Goal: Communication & Community: Answer question/provide support

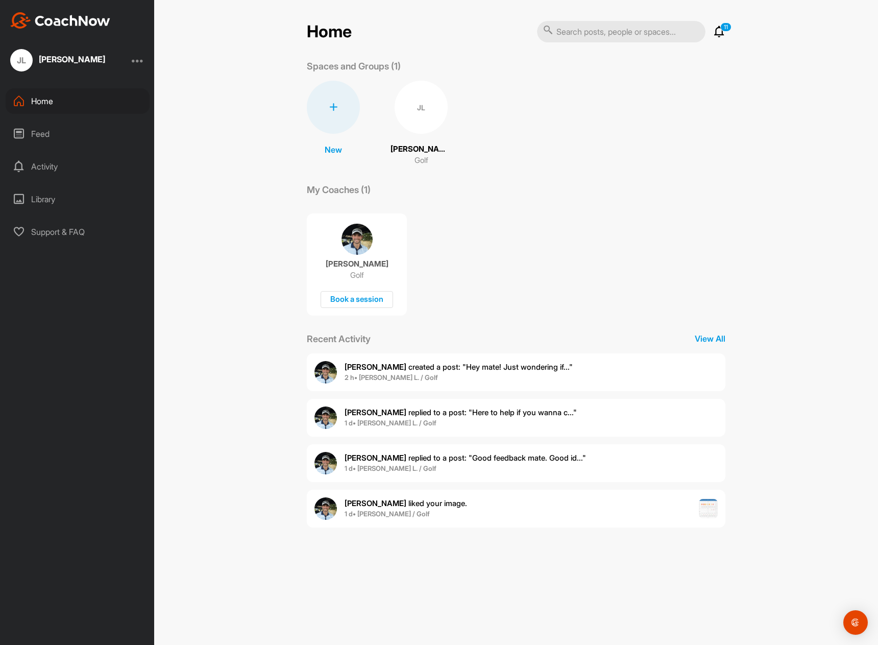
click at [483, 373] on span "2 h • [PERSON_NAME] L. / Golf" at bounding box center [459, 378] width 228 height 10
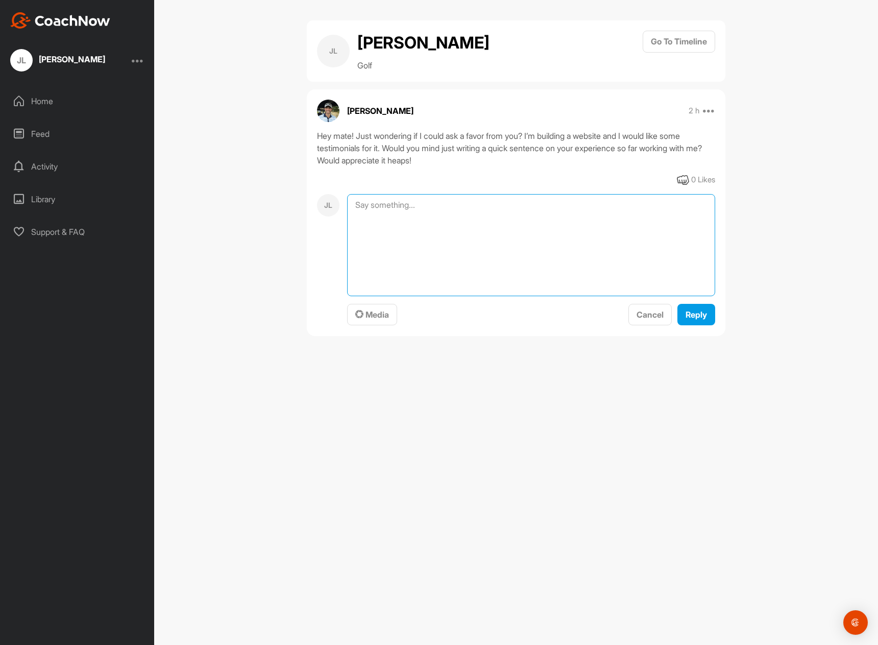
click at [391, 206] on textarea at bounding box center [531, 245] width 368 height 102
click at [450, 237] on textarea "yeah absolutely mate happy to Ive been seeing" at bounding box center [531, 245] width 368 height 102
click at [495, 244] on textarea "yeah absolutely mate happy to Ive been seeing [PERSON_NAME] for 4 months and he…" at bounding box center [531, 245] width 368 height 102
click at [507, 257] on textarea "yeah absolutely mate happy to Ive been seeing [PERSON_NAME] for 4 months and he…" at bounding box center [531, 245] width 368 height 102
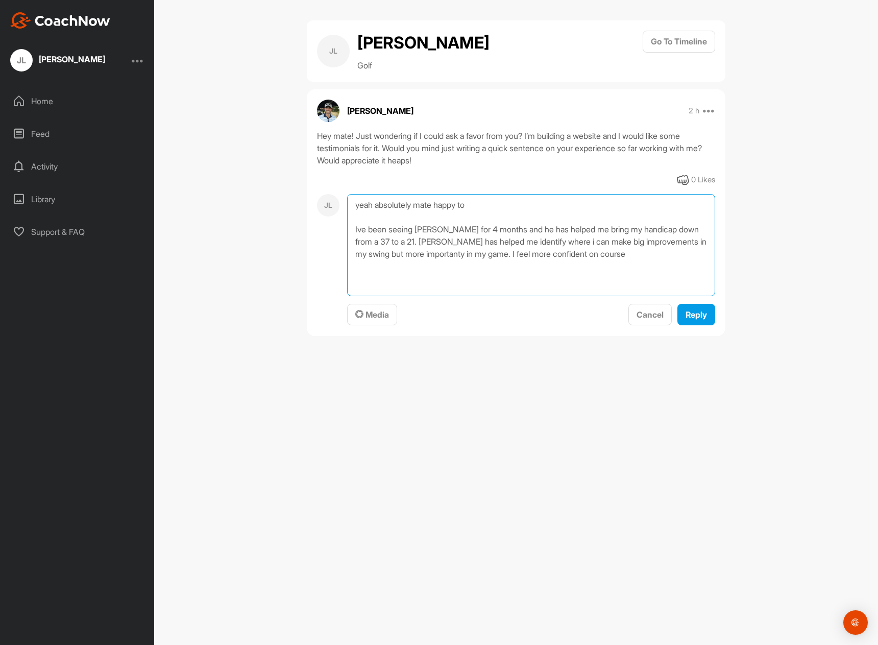
drag, startPoint x: 586, startPoint y: 259, endPoint x: 470, endPoint y: 258, distance: 115.9
click at [470, 258] on textarea "yeah absolutely mate happy to Ive been seeing [PERSON_NAME] for 4 months and he…" at bounding box center [531, 245] width 368 height 102
click at [396, 240] on textarea "yeah absolutely mate happy to Ive been seeing [PERSON_NAME] for 4 months and he…" at bounding box center [531, 245] width 368 height 102
click at [540, 254] on textarea "yeah absolutely mate happy to Ive been seeing [PERSON_NAME] for 4 months and he…" at bounding box center [531, 245] width 368 height 102
drag, startPoint x: 416, startPoint y: 260, endPoint x: 350, endPoint y: 232, distance: 71.6
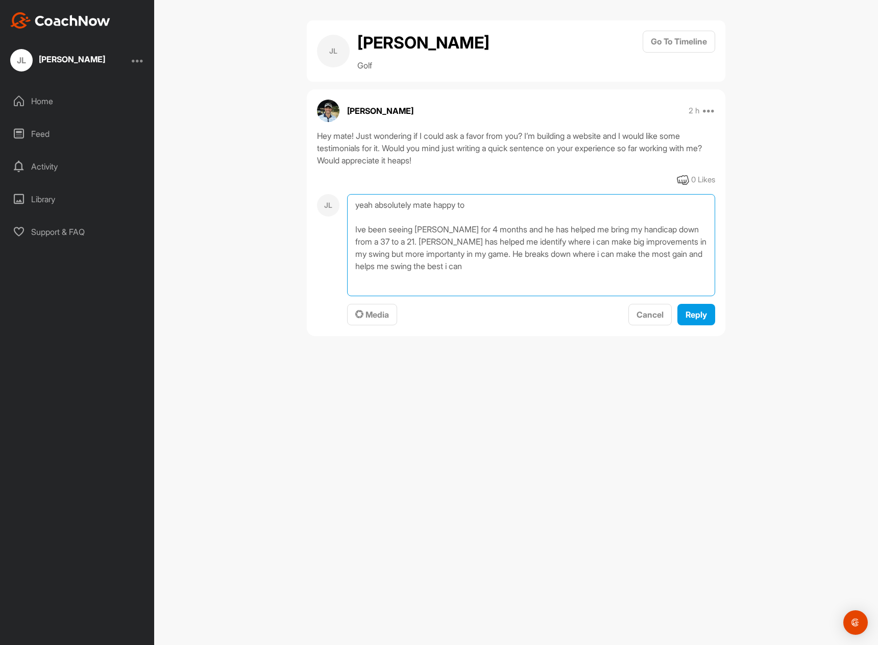
click at [350, 232] on textarea "yeah absolutely mate happy to Ive been seeing [PERSON_NAME] for 4 months and he…" at bounding box center [531, 245] width 368 height 102
drag, startPoint x: 471, startPoint y: 276, endPoint x: 347, endPoint y: 224, distance: 134.1
click at [347, 224] on textarea "yeah absolutely mate happy to Ive been seeing [PERSON_NAME] for 4 months and he…" at bounding box center [531, 245] width 368 height 102
paste textarea "’ve been working with [PERSON_NAME] for four months, and in that time he’s help…"
type textarea "yeah absolutely mate happy to I’ve been working with [PERSON_NAME] for four mon…"
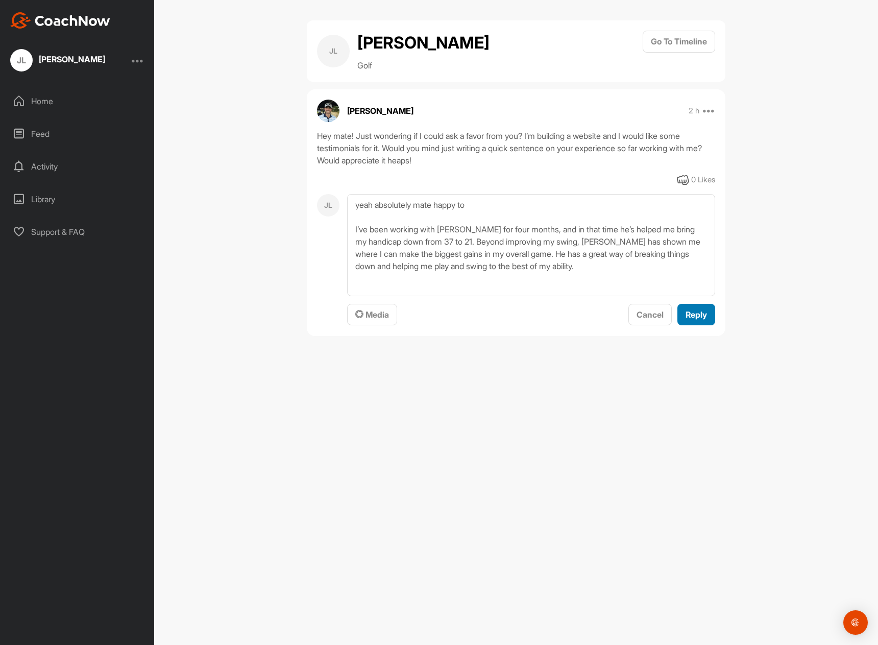
click at [700, 316] on span "Reply" at bounding box center [696, 314] width 21 height 10
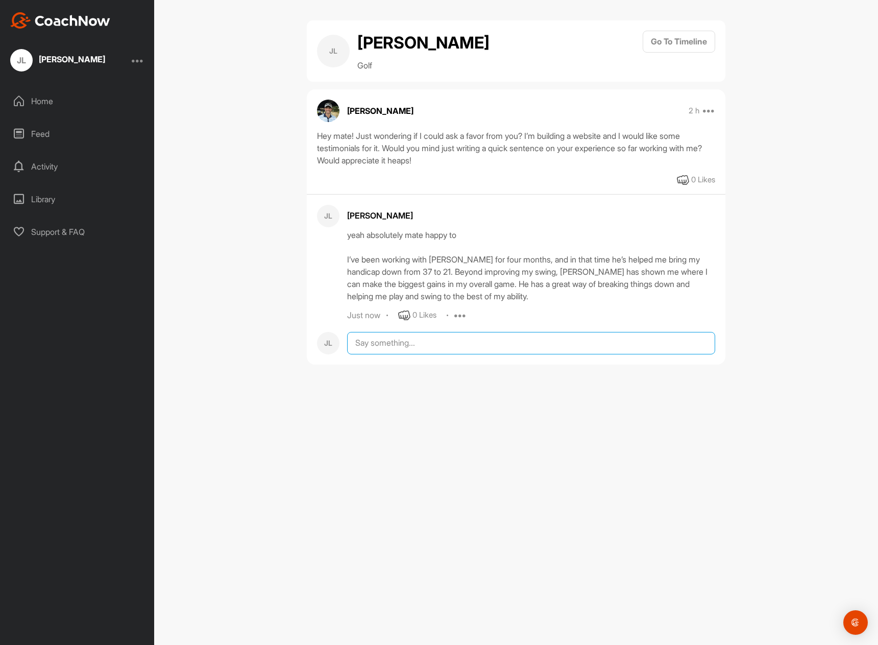
click at [481, 346] on textarea at bounding box center [531, 343] width 368 height 22
type textarea "thought you were going to ask"
click at [51, 63] on div "[PERSON_NAME]" at bounding box center [72, 59] width 66 height 8
click at [53, 99] on div "Home" at bounding box center [78, 101] width 144 height 26
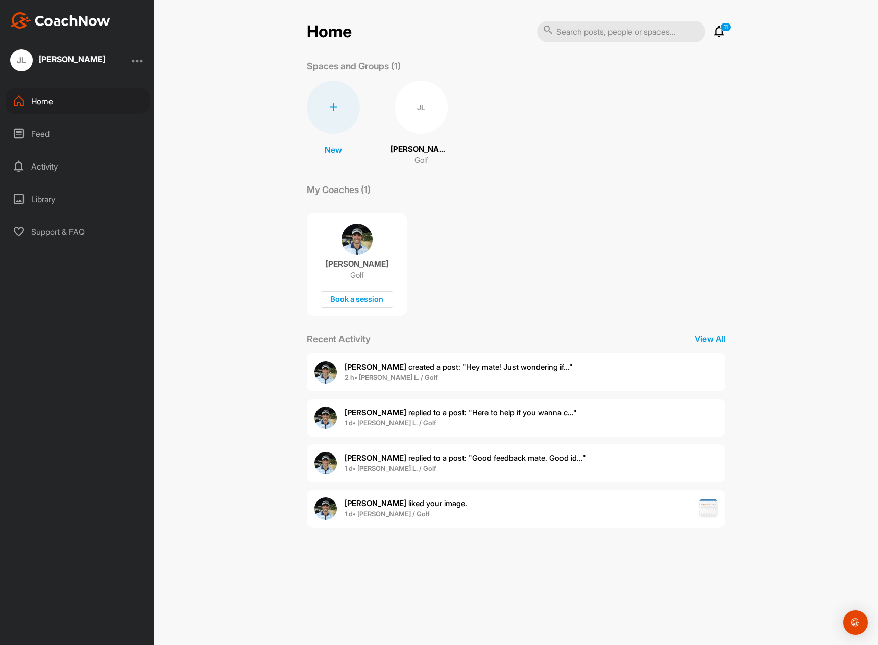
click at [422, 113] on div "JL" at bounding box center [421, 107] width 53 height 53
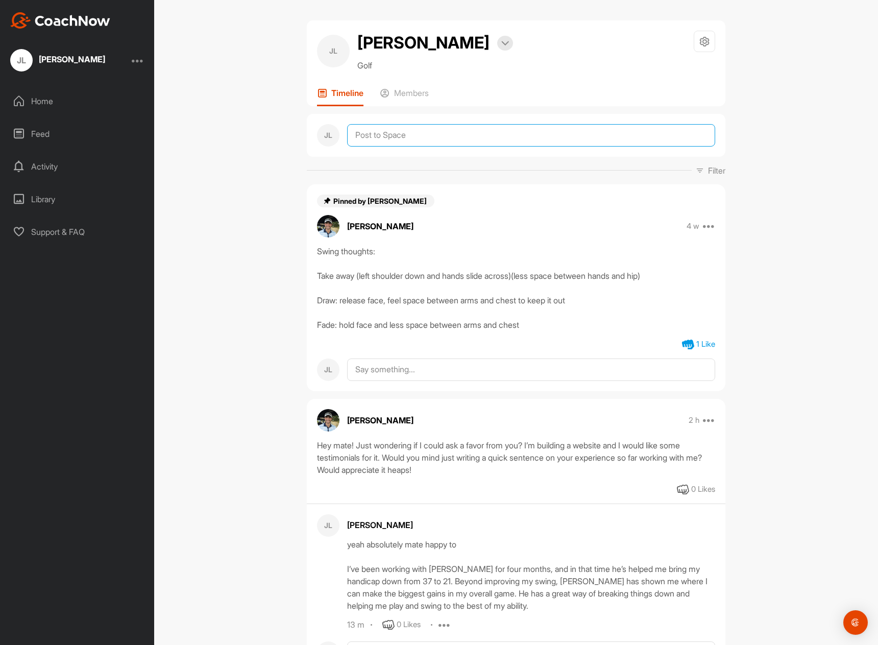
click at [540, 139] on textarea at bounding box center [531, 135] width 368 height 22
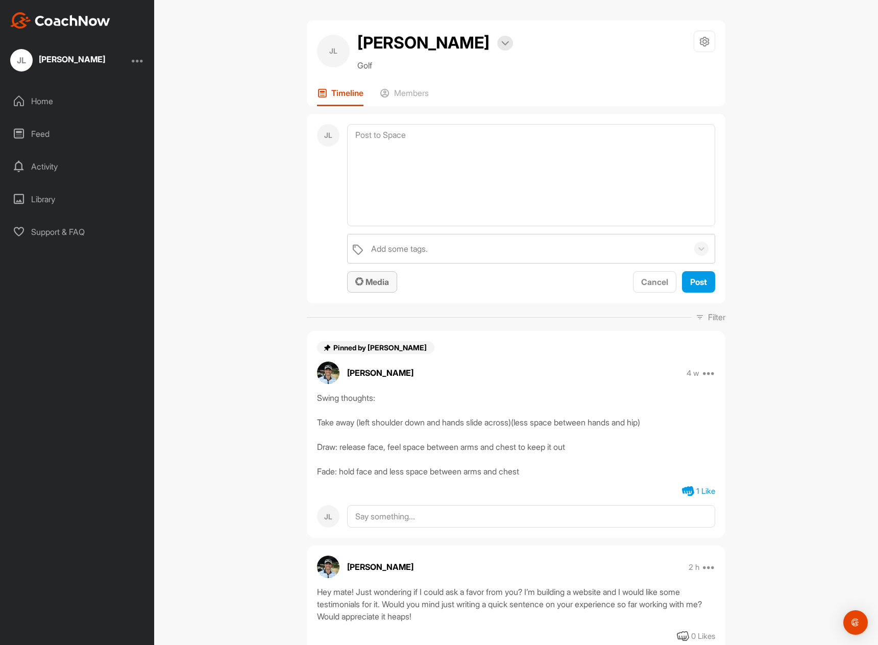
click at [366, 280] on span "Media" at bounding box center [372, 282] width 34 height 10
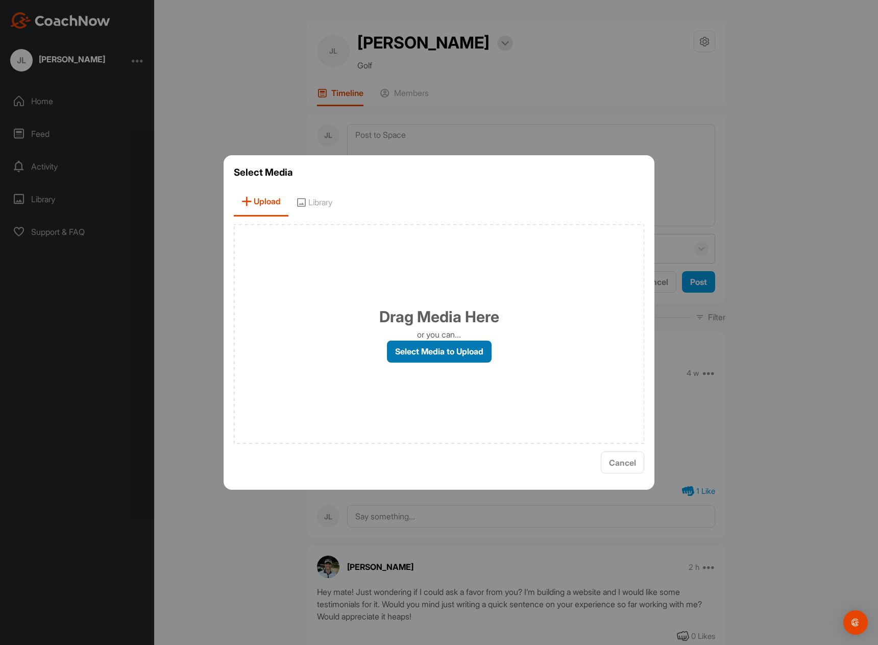
click at [426, 358] on label "Select Media to Upload" at bounding box center [439, 352] width 105 height 22
click at [0, 0] on input "Select Media to Upload" at bounding box center [0, 0] width 0 height 0
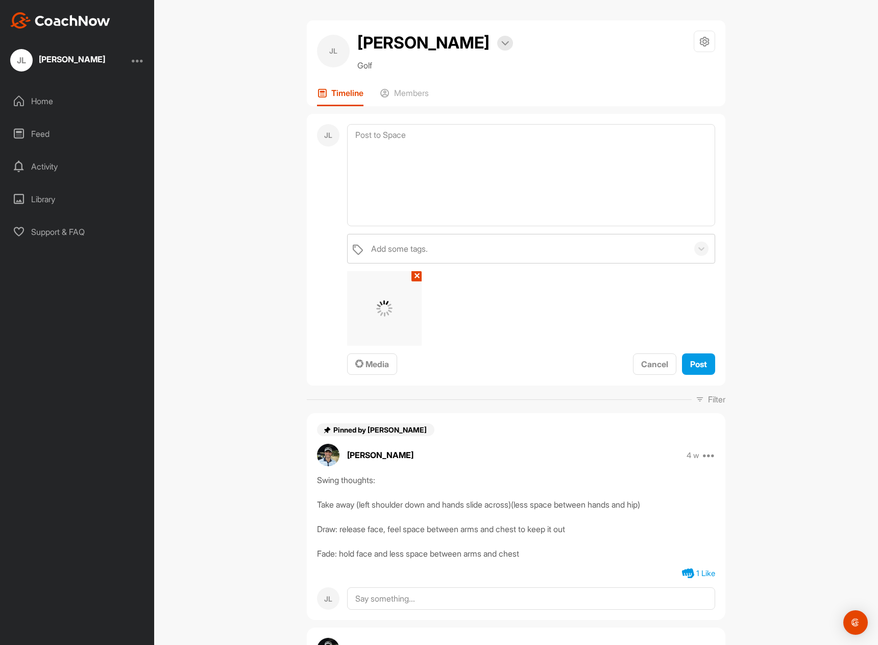
click at [383, 308] on img at bounding box center [384, 308] width 16 height 16
click at [412, 274] on button "✕" at bounding box center [417, 276] width 10 height 10
